Goal: Information Seeking & Learning: Learn about a topic

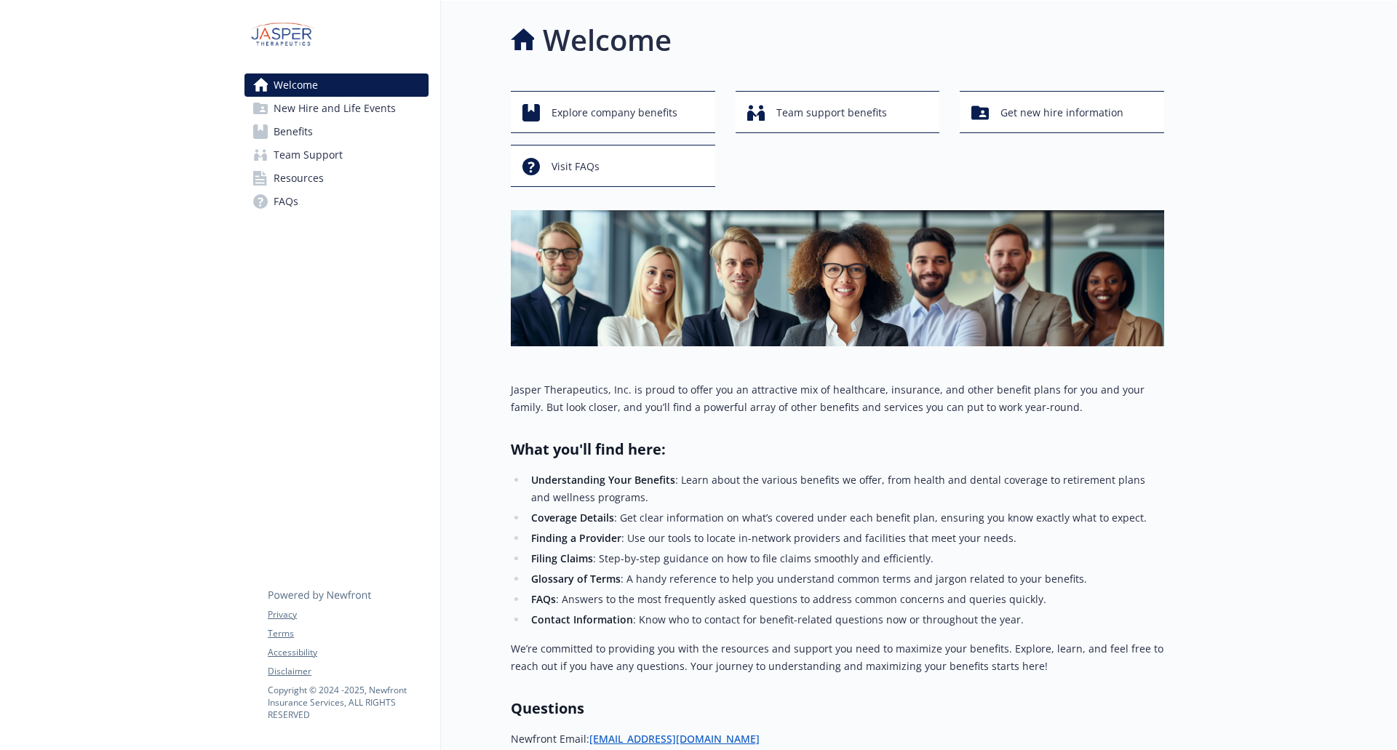
click at [310, 135] on span "Benefits" at bounding box center [293, 131] width 39 height 23
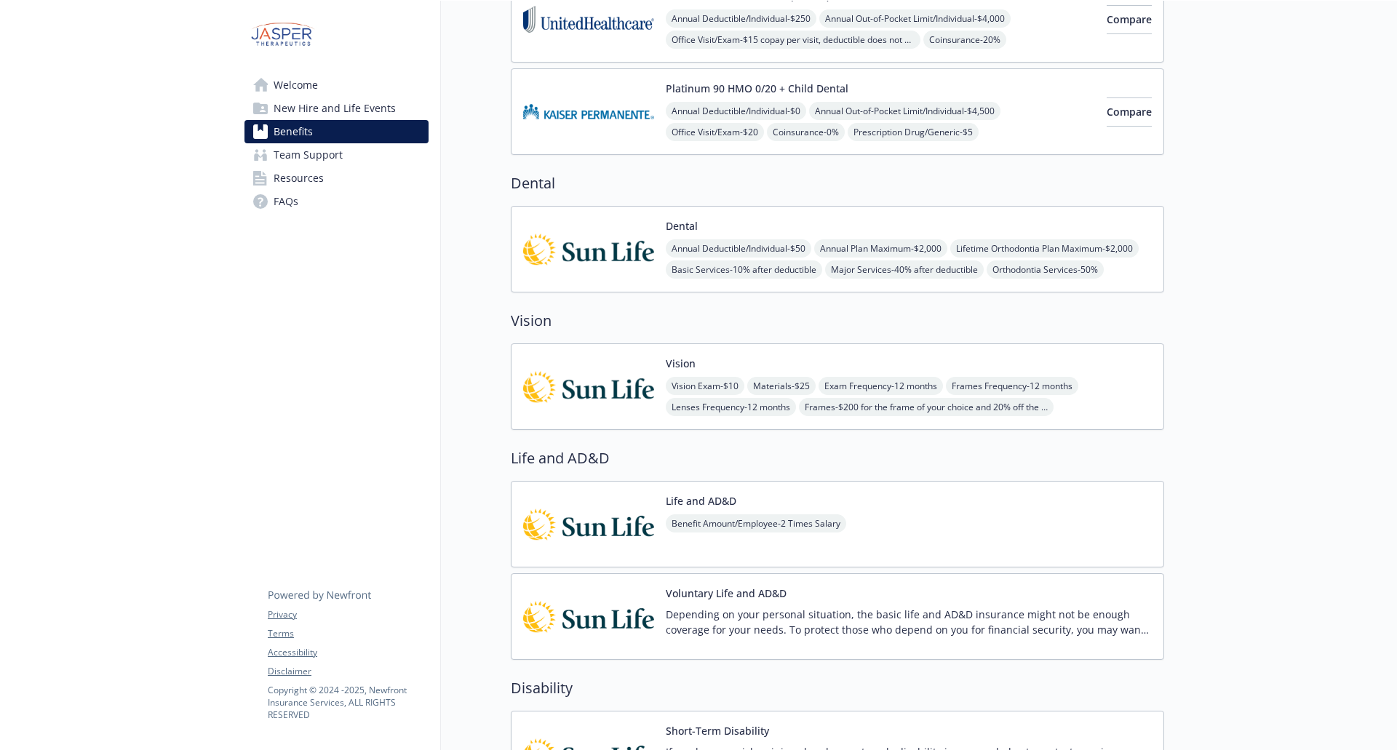
scroll to position [146, 0]
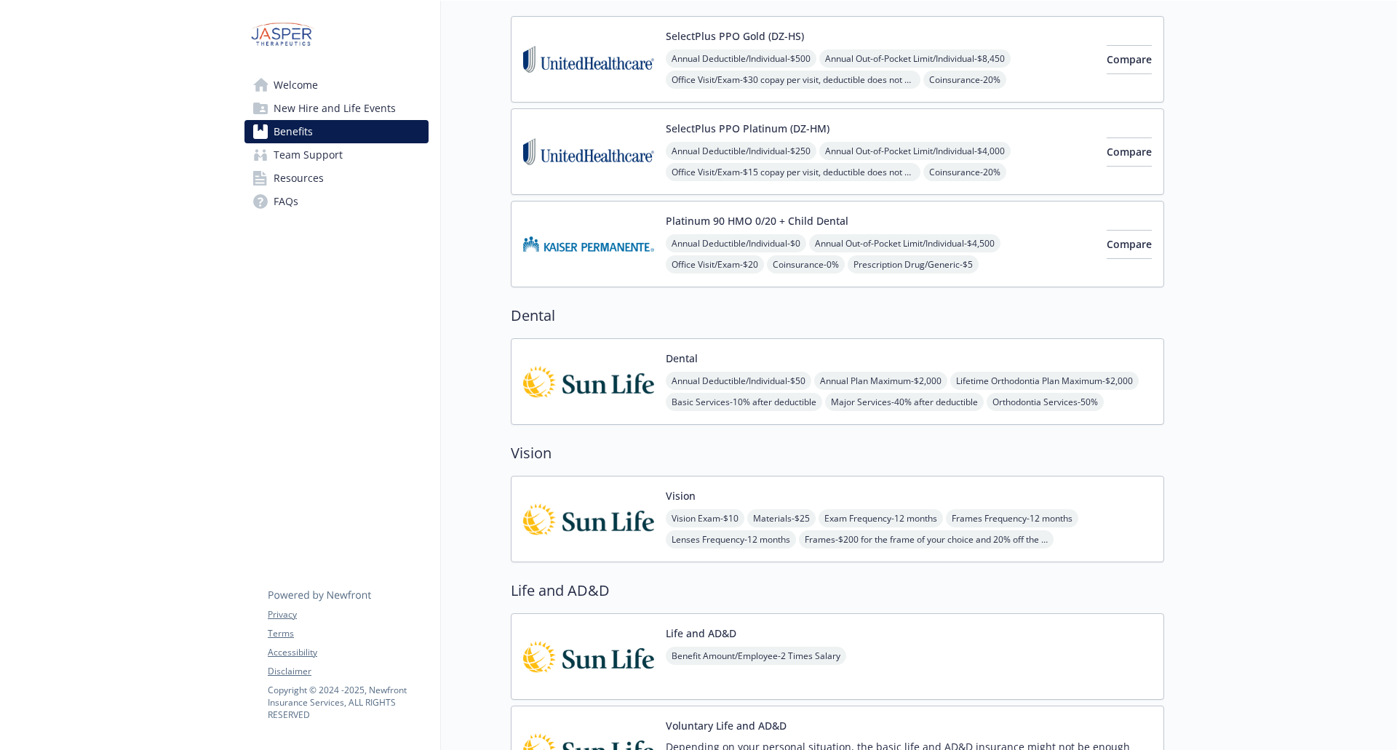
click at [620, 392] on img at bounding box center [588, 382] width 131 height 62
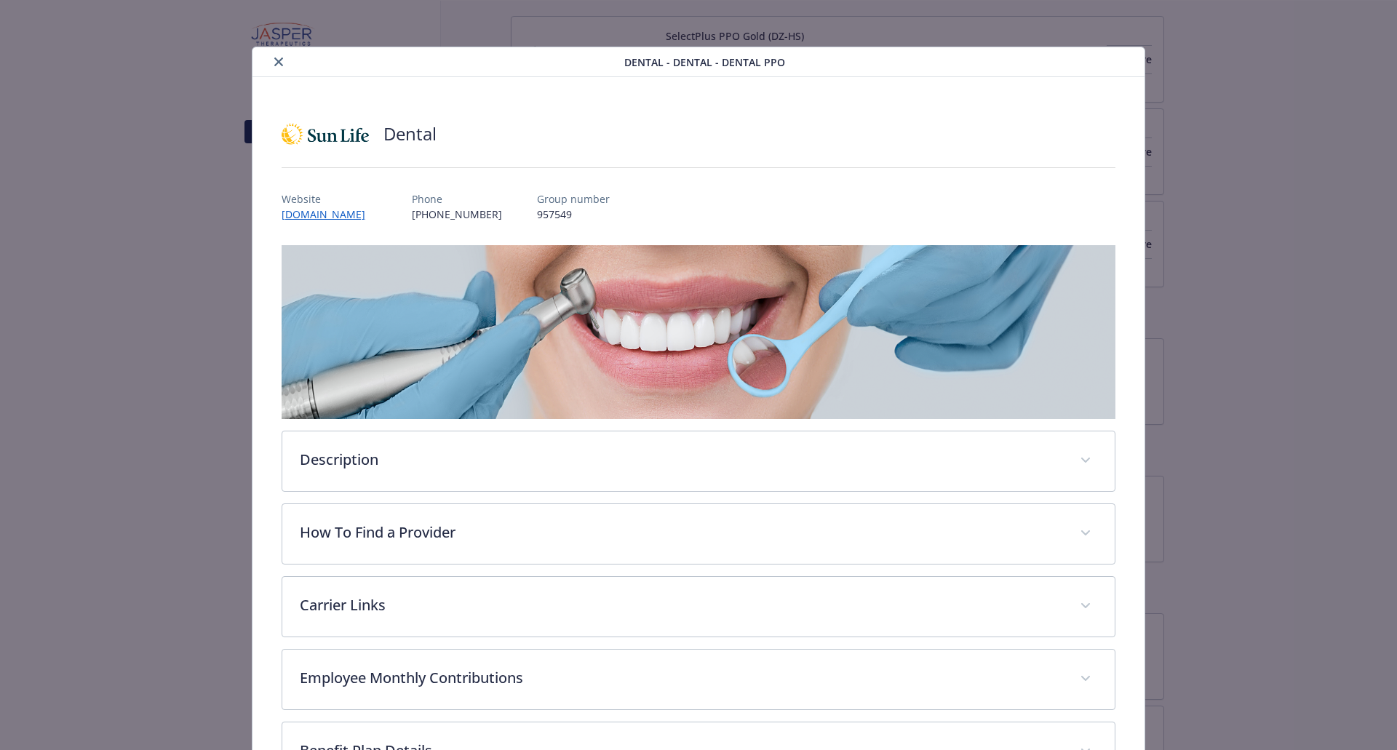
click at [277, 69] on button "close" at bounding box center [278, 61] width 17 height 17
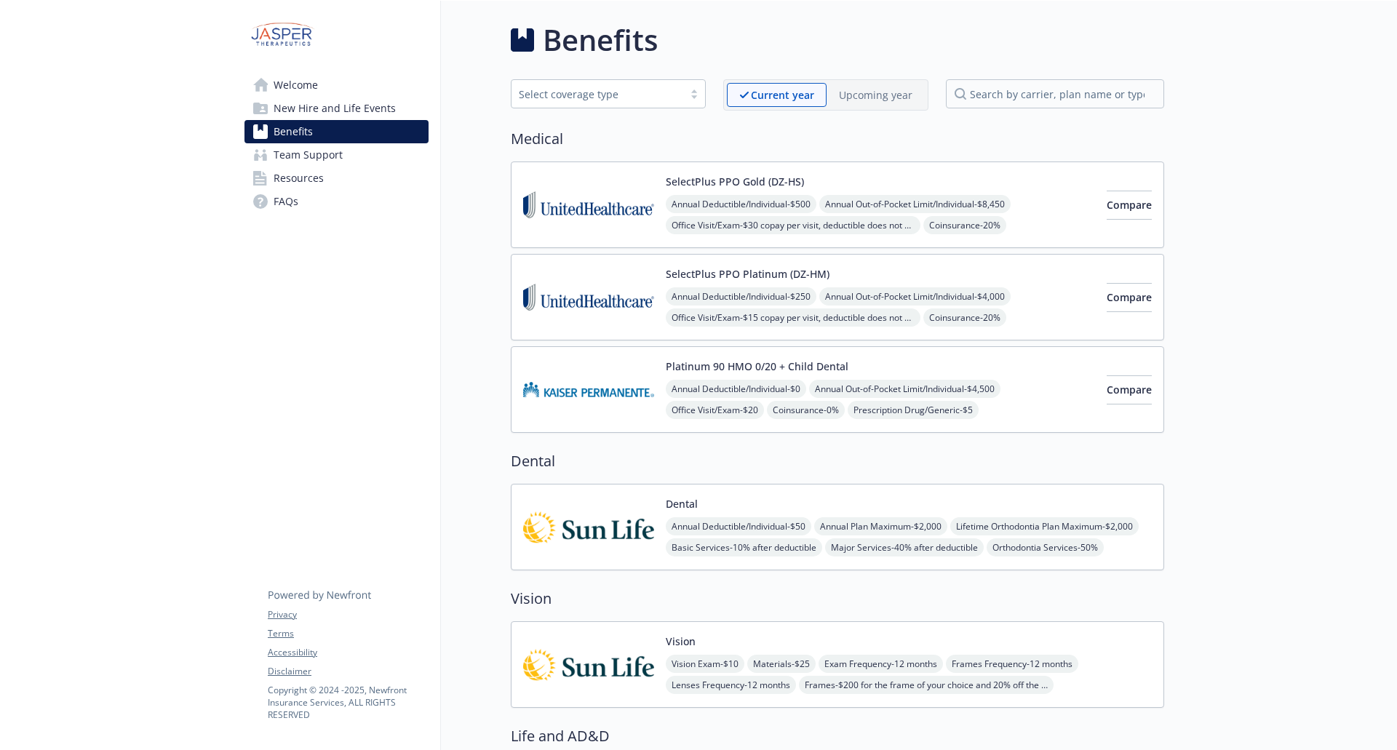
click at [300, 28] on img at bounding box center [284, 34] width 79 height 44
click at [289, 44] on img at bounding box center [284, 34] width 79 height 44
click at [311, 87] on span "Welcome" at bounding box center [296, 85] width 44 height 23
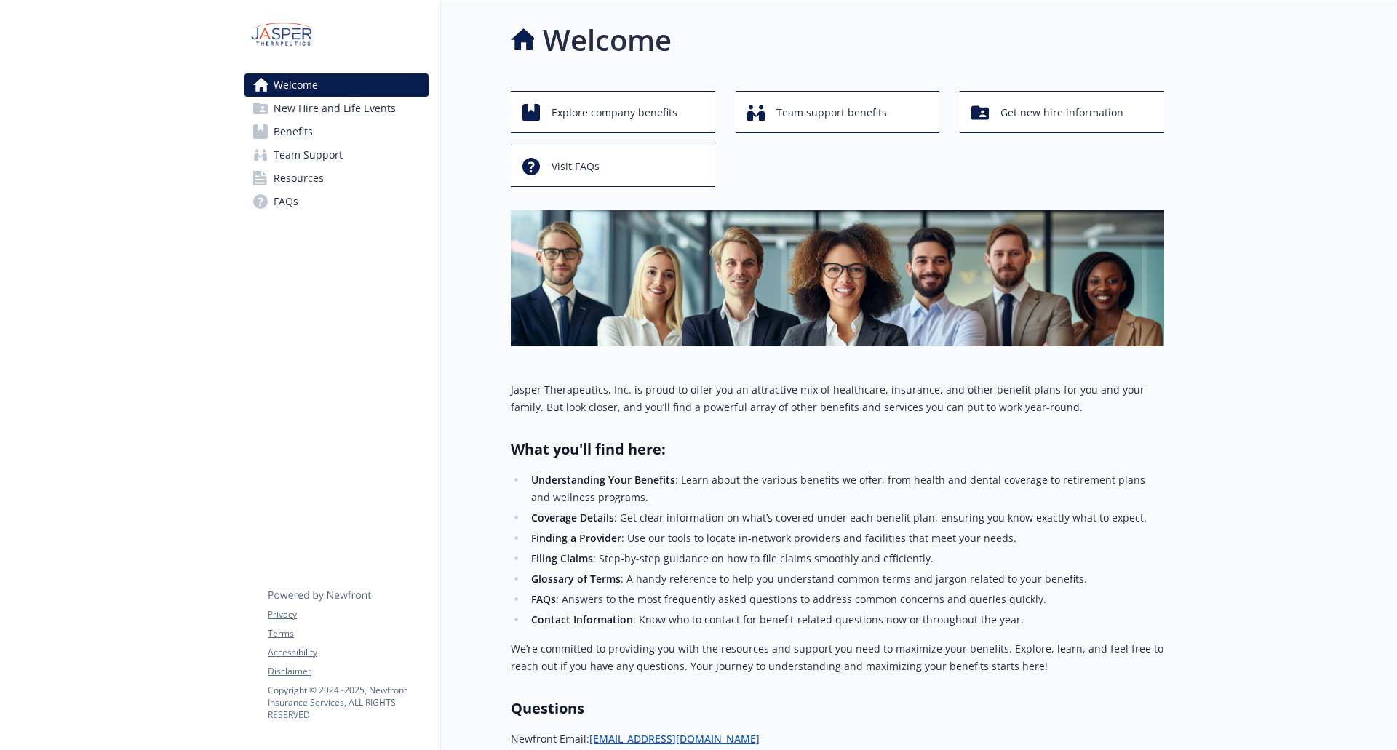
click at [297, 106] on span "New Hire and Life Events" at bounding box center [335, 108] width 122 height 23
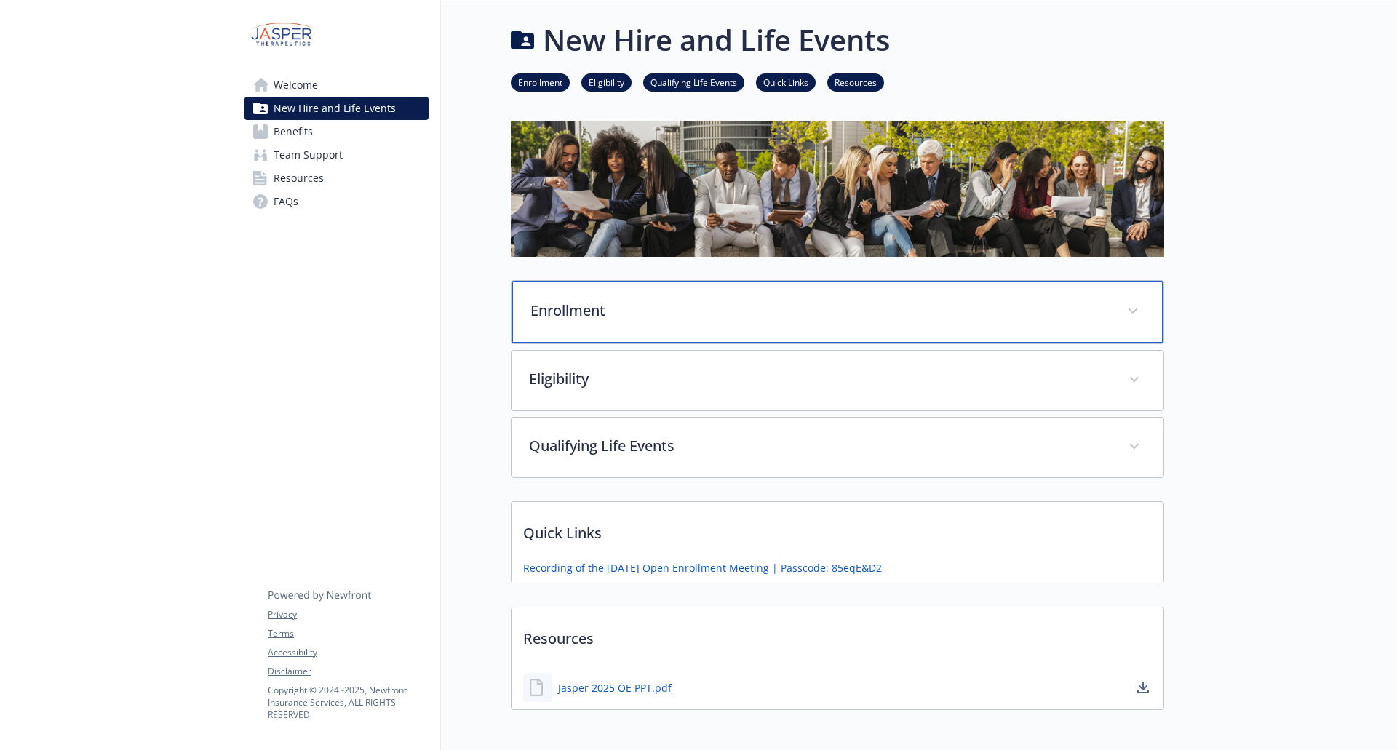
click at [657, 318] on p "Enrollment" at bounding box center [820, 311] width 579 height 22
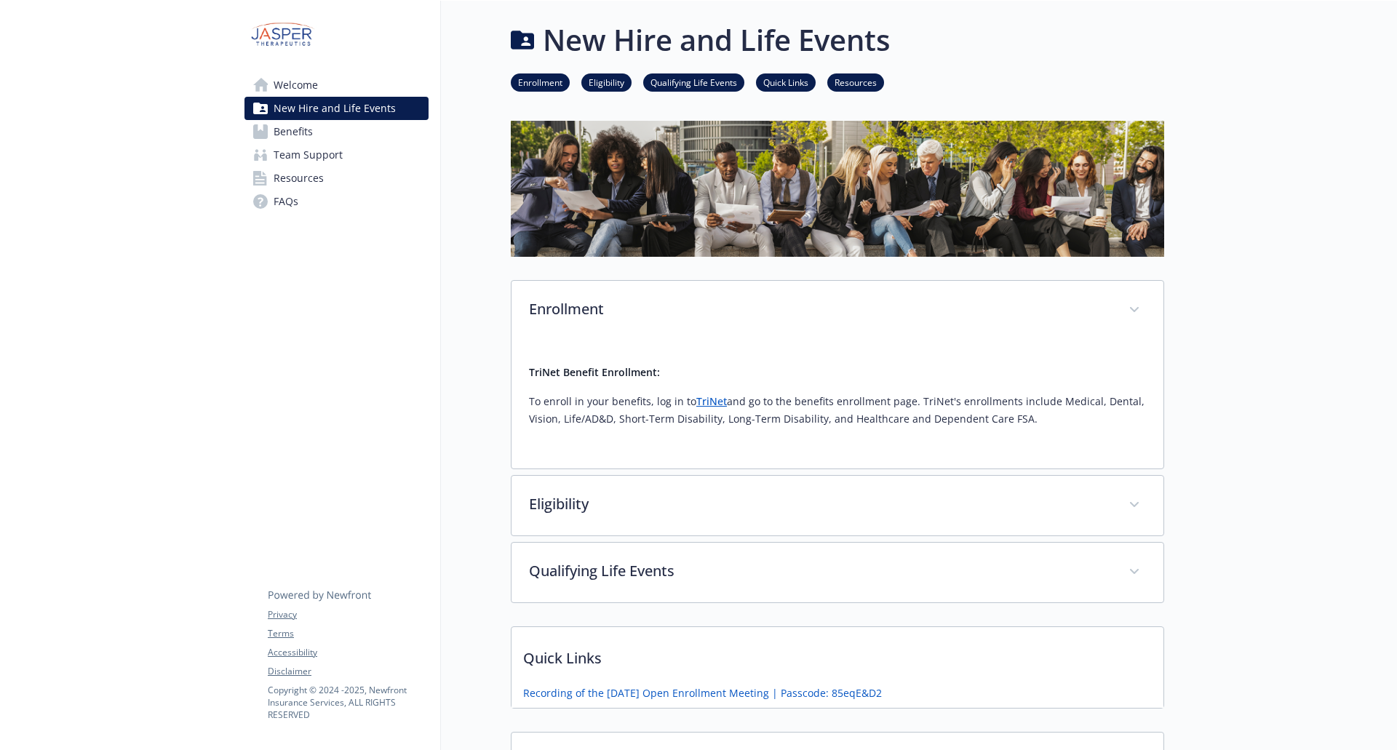
click at [292, 131] on span "Benefits" at bounding box center [293, 131] width 39 height 23
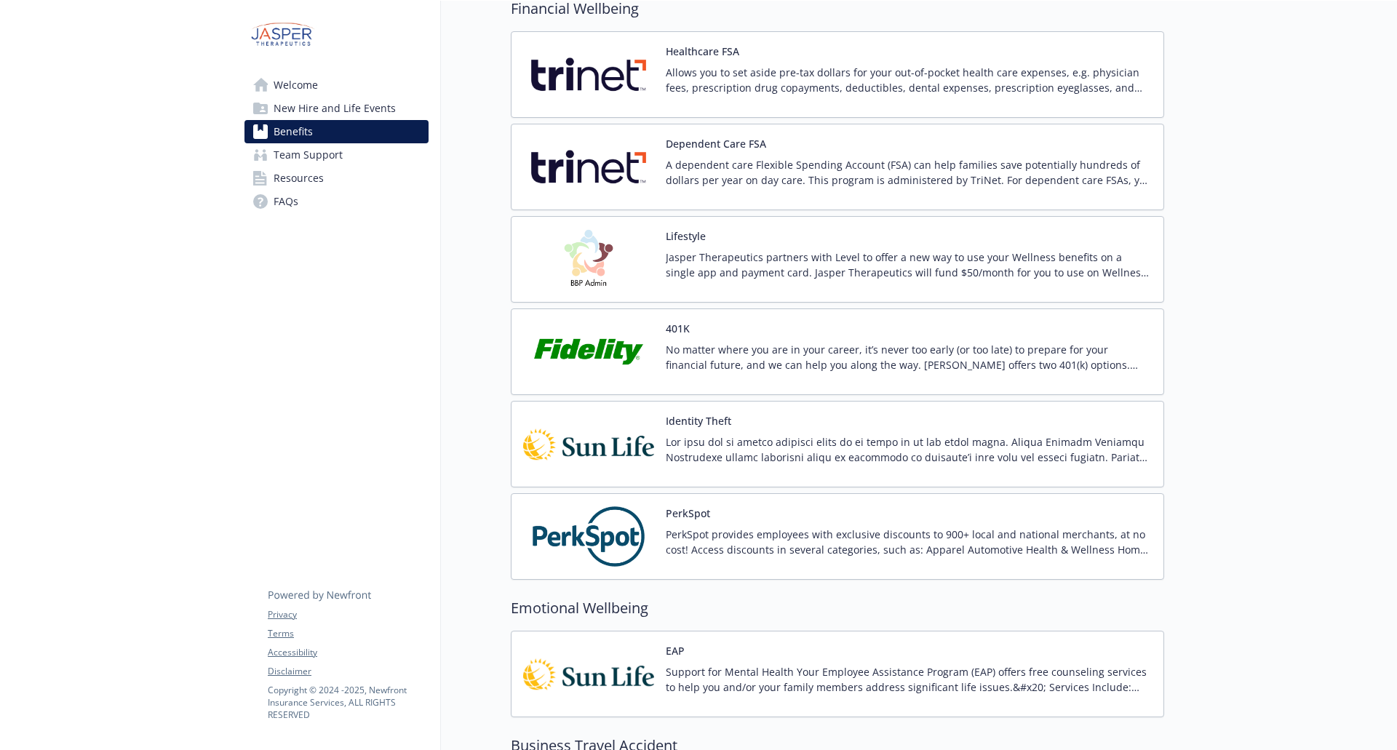
scroll to position [1892, 0]
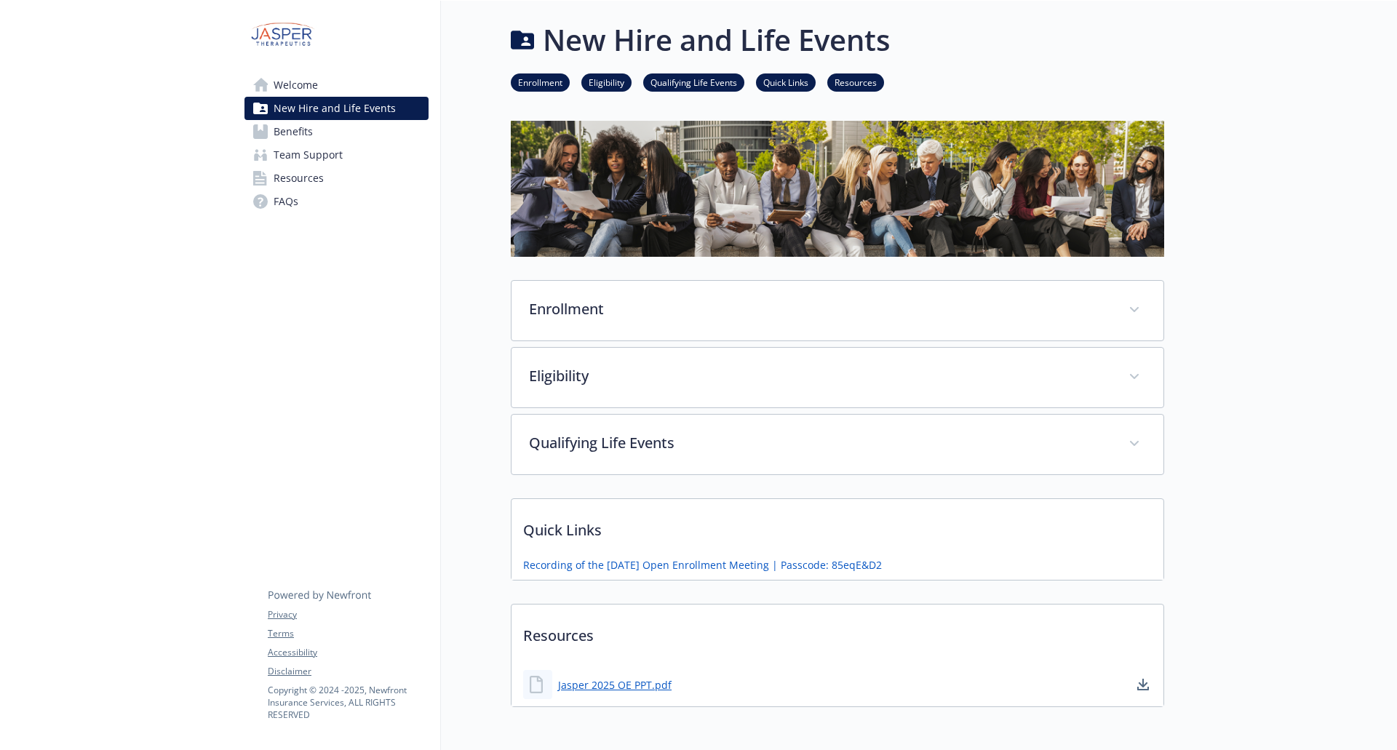
click at [293, 181] on span "Resources" at bounding box center [299, 178] width 50 height 23
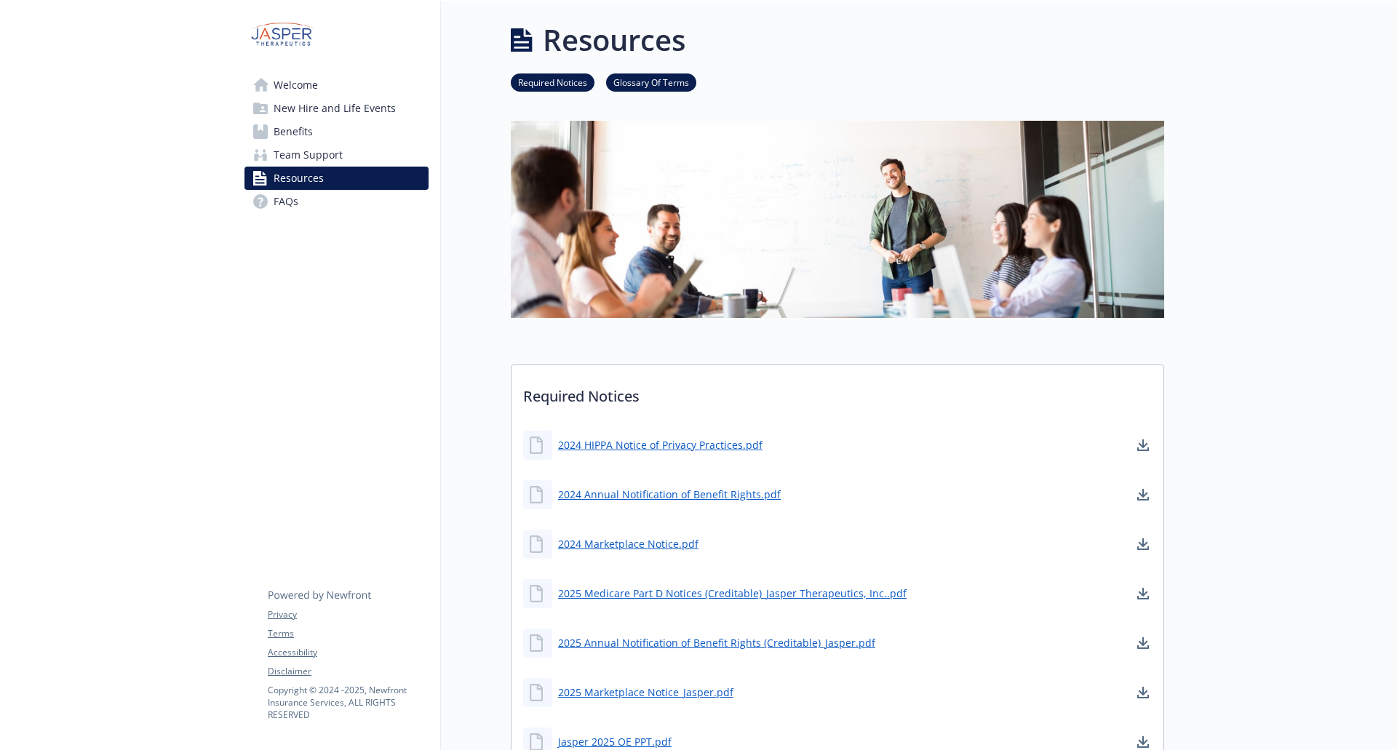
click at [309, 199] on link "FAQs" at bounding box center [337, 201] width 184 height 23
